Goal: Task Accomplishment & Management: Use online tool/utility

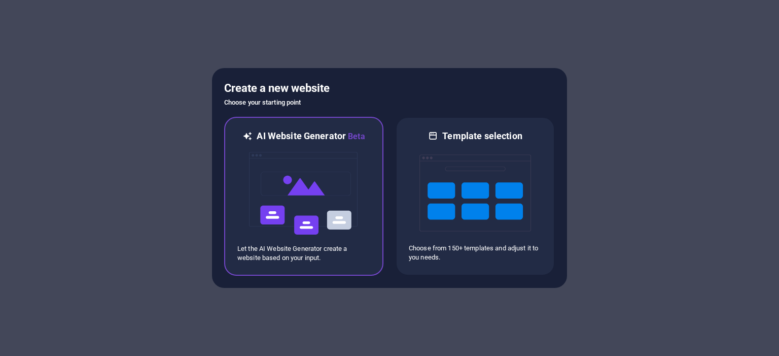
click at [323, 177] on img at bounding box center [304, 193] width 112 height 101
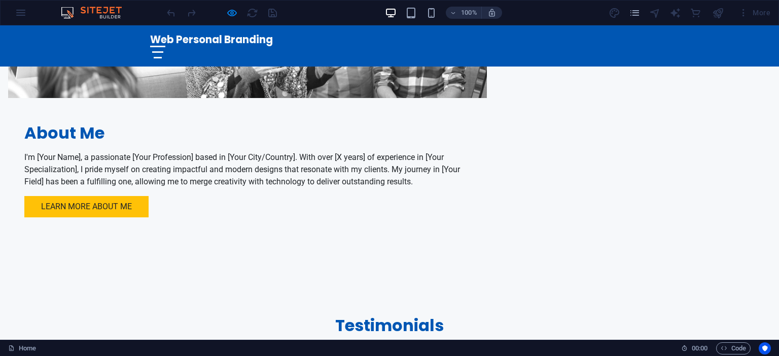
scroll to position [292, 0]
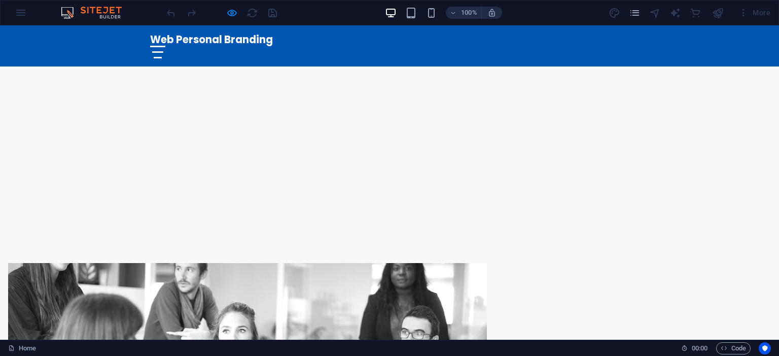
click at [164, 51] on div at bounding box center [158, 52] width 12 height 2
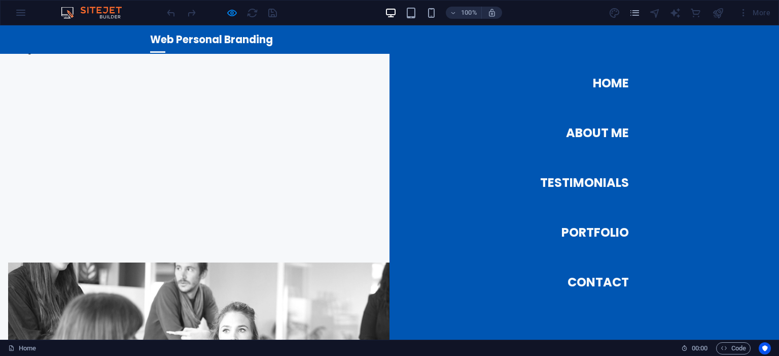
click at [595, 131] on link "About Me" at bounding box center [597, 133] width 63 height 28
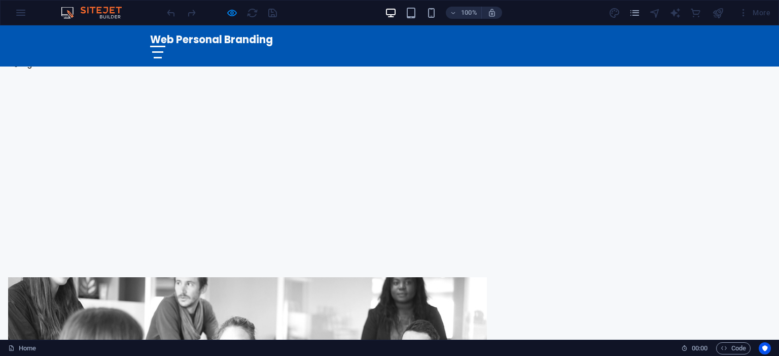
scroll to position [277, 0]
click at [164, 51] on div at bounding box center [158, 52] width 12 height 2
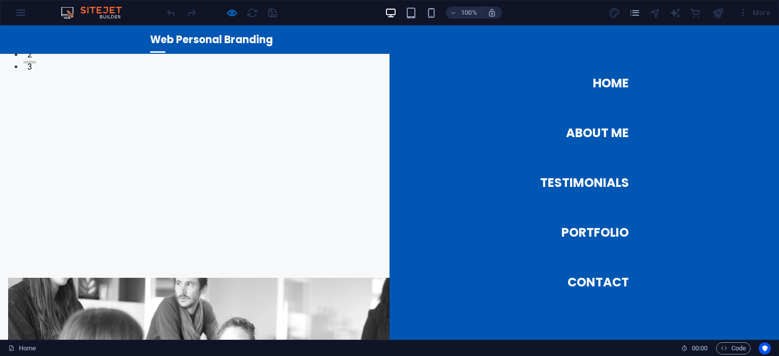
click at [579, 235] on link "Portfolio" at bounding box center [595, 232] width 67 height 28
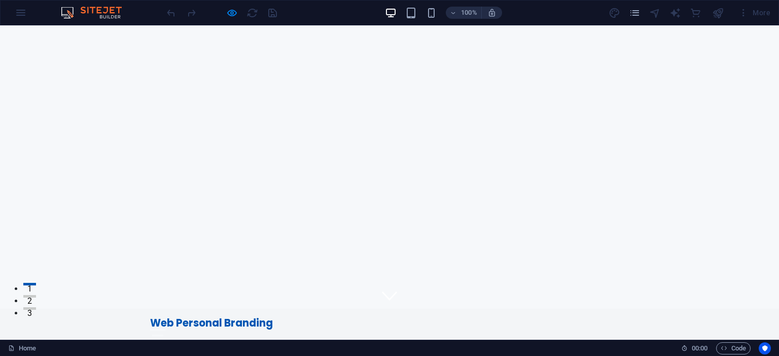
scroll to position [0, 0]
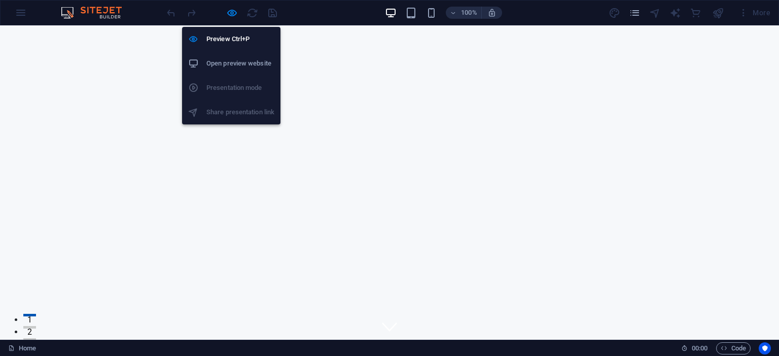
click at [250, 60] on h6 "Open preview website" at bounding box center [240, 63] width 68 height 12
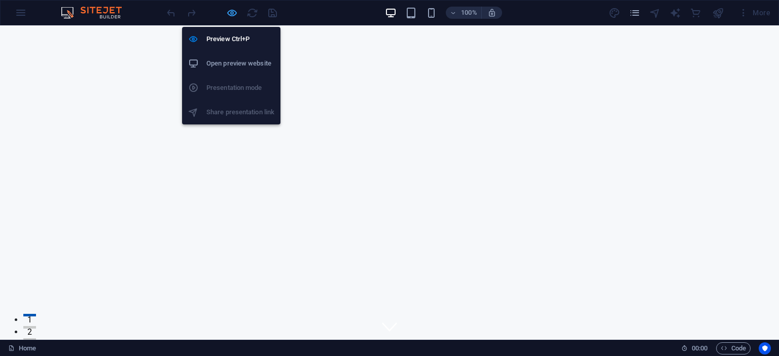
click at [235, 11] on icon "button" at bounding box center [232, 13] width 12 height 12
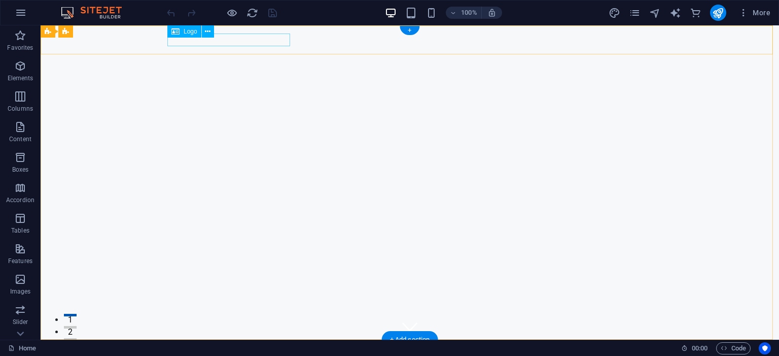
click at [248, 347] on div "Web Personal Branding" at bounding box center [409, 353] width 479 height 12
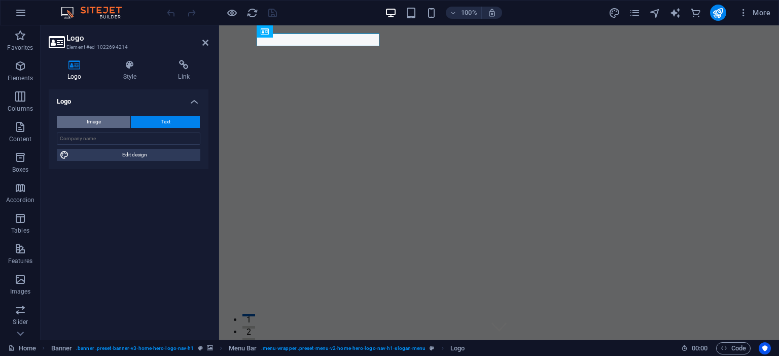
click at [87, 118] on span "Image" at bounding box center [94, 122] width 14 height 12
select select "DISABLED_OPTION_VALUE"
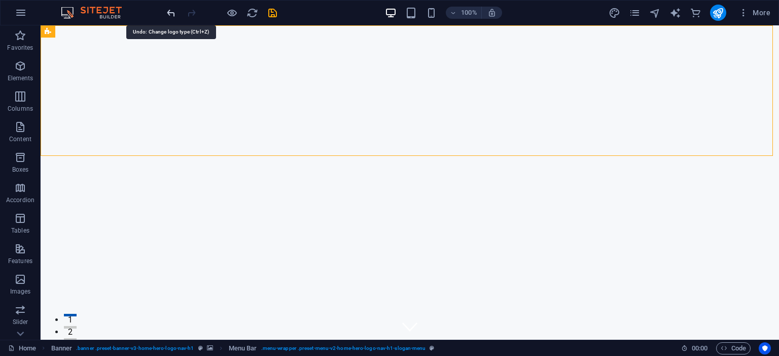
click at [172, 12] on icon "undo" at bounding box center [171, 13] width 12 height 12
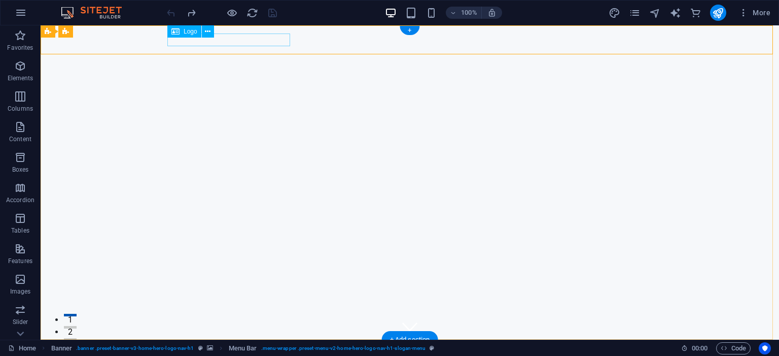
click at [266, 347] on div "Web Personal Branding" at bounding box center [409, 353] width 479 height 12
click at [210, 29] on icon at bounding box center [208, 31] width 6 height 11
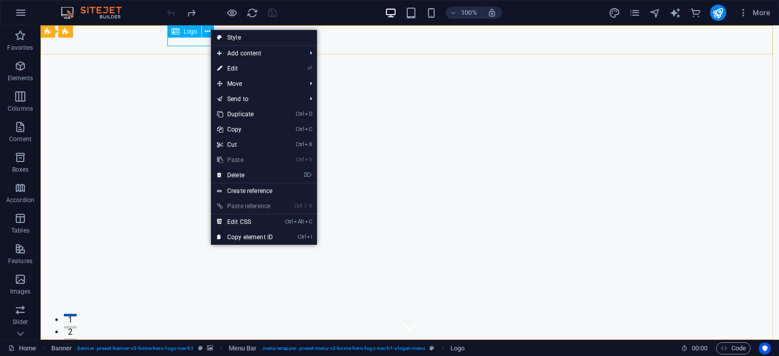
click at [185, 33] on span "Logo" at bounding box center [191, 31] width 14 height 6
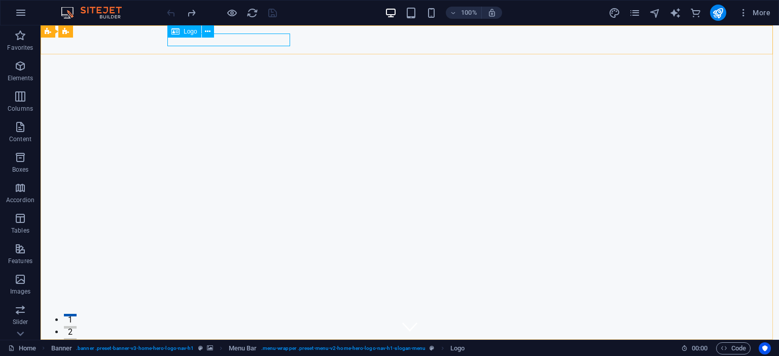
click at [185, 33] on span "Logo" at bounding box center [191, 31] width 14 height 6
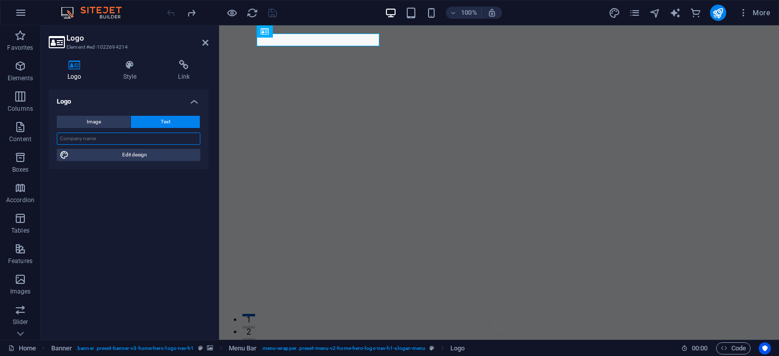
click at [148, 143] on input "text" at bounding box center [129, 138] width 144 height 12
type input "IDwebhost"
click at [96, 118] on span "Image" at bounding box center [94, 122] width 14 height 12
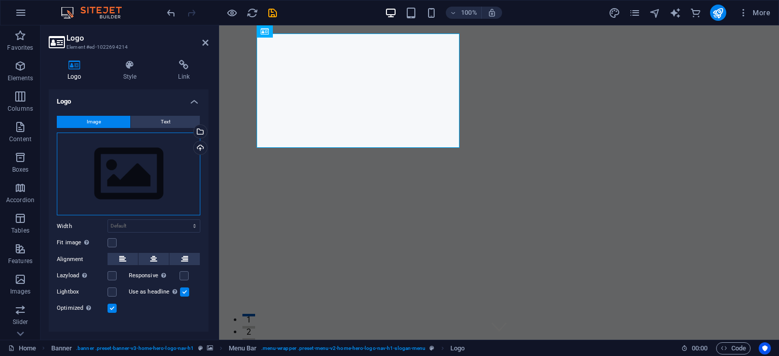
click at [112, 162] on div "Drag files here, click to choose files or select files from Files or our free s…" at bounding box center [129, 173] width 144 height 83
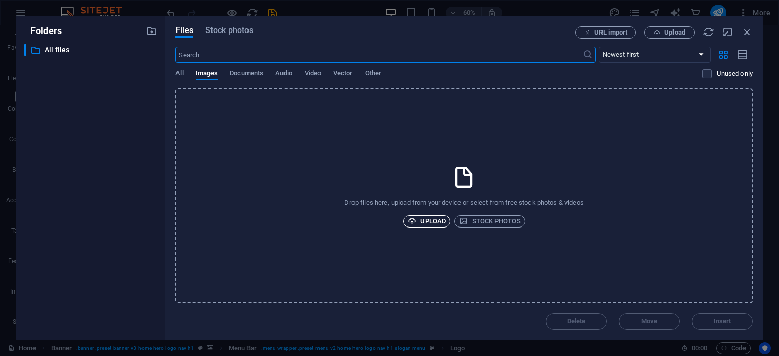
click at [432, 217] on span "Upload" at bounding box center [427, 221] width 39 height 12
click at [108, 9] on div "Folders ​ All files All files Files Stock photos URL import Upload ​ Newest fir…" at bounding box center [389, 178] width 779 height 356
